Goal: Task Accomplishment & Management: Use online tool/utility

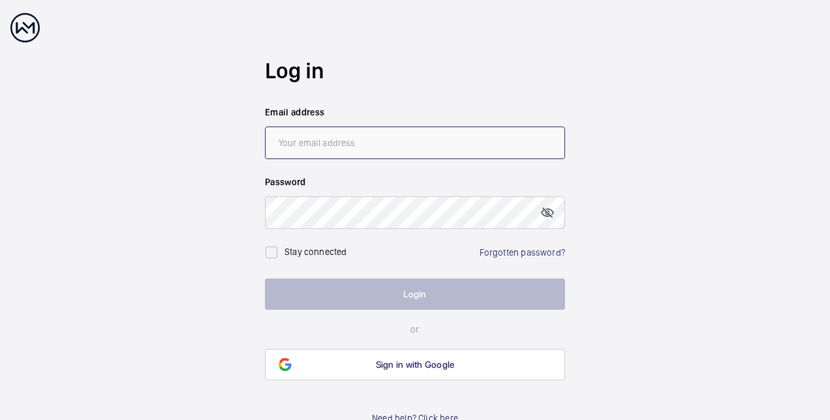
type input "[PERSON_NAME][EMAIL_ADDRESS][PERSON_NAME][DOMAIN_NAME]"
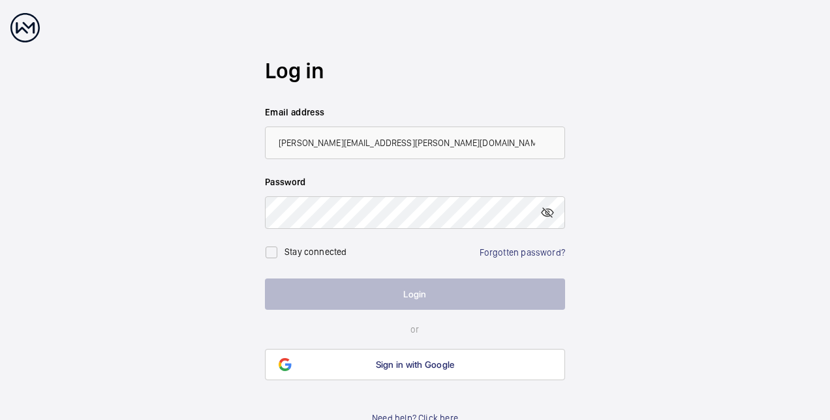
click at [389, 288] on button "Login" at bounding box center [415, 293] width 300 height 31
